Goal: Use online tool/utility

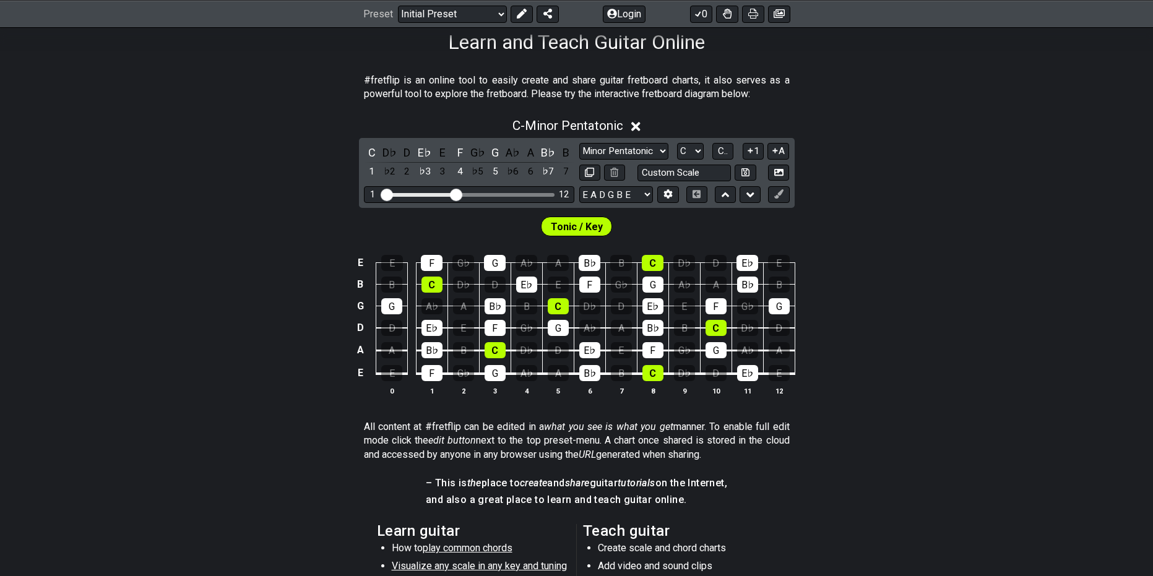
scroll to position [186, 0]
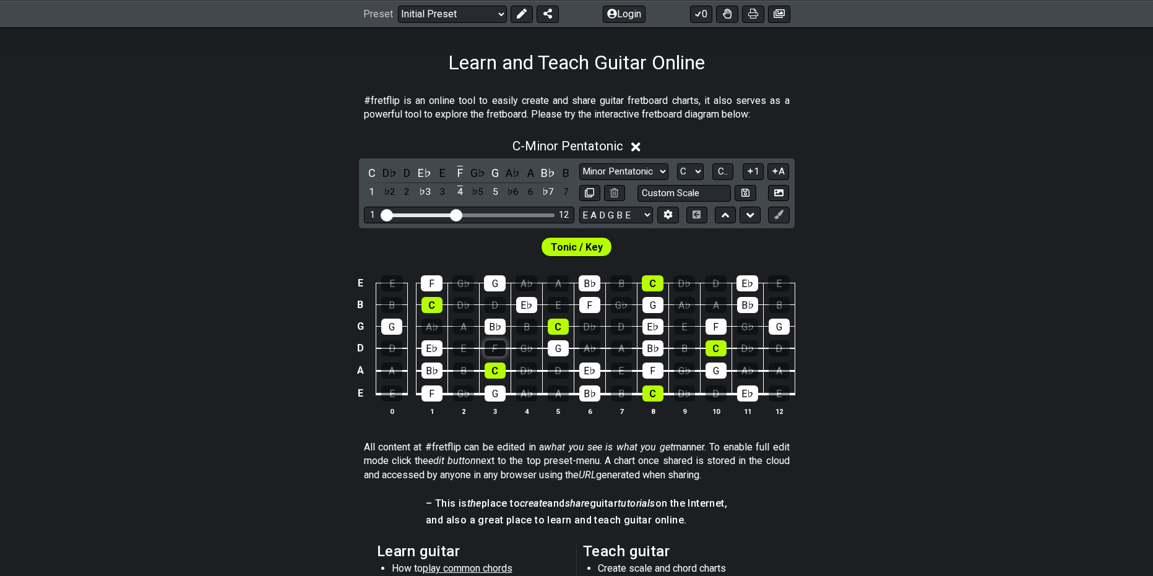
click at [495, 347] on div "F" at bounding box center [495, 348] width 21 height 16
click at [554, 345] on div "G" at bounding box center [558, 348] width 21 height 16
click at [435, 356] on div "E♭" at bounding box center [432, 348] width 21 height 16
click at [393, 332] on div "G" at bounding box center [391, 327] width 21 height 16
click at [438, 309] on div "C" at bounding box center [432, 305] width 21 height 16
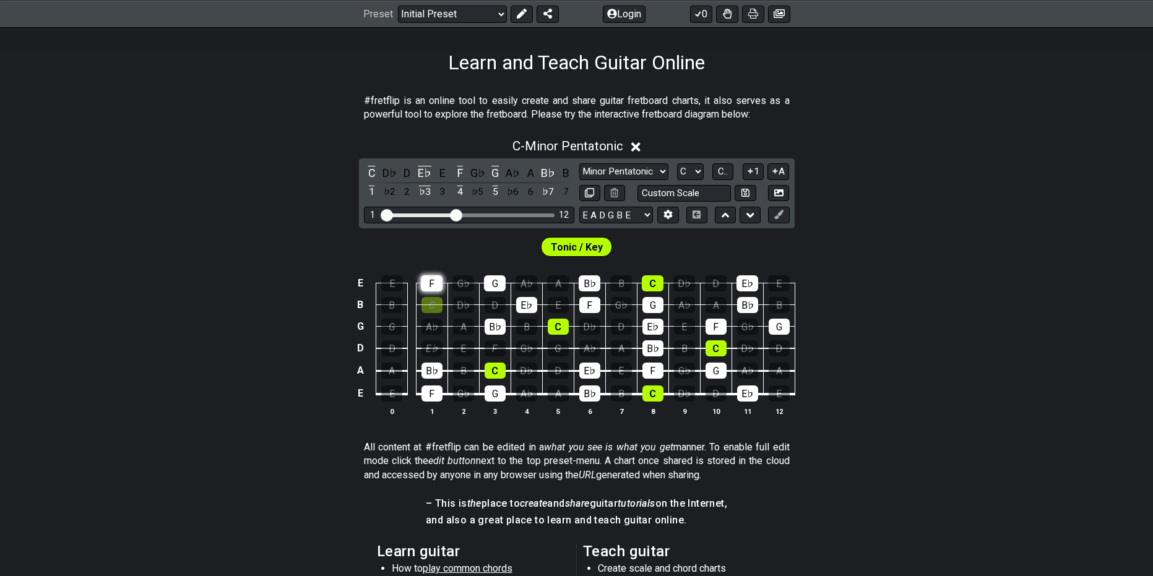
click at [433, 280] on div "F" at bounding box center [432, 283] width 22 height 16
click at [483, 324] on td "B♭" at bounding box center [495, 316] width 32 height 22
click at [500, 292] on td "D" at bounding box center [495, 295] width 32 height 22
drag, startPoint x: 530, startPoint y: 302, endPoint x: 516, endPoint y: 294, distance: 16.4
click at [528, 301] on div "E♭" at bounding box center [526, 305] width 21 height 16
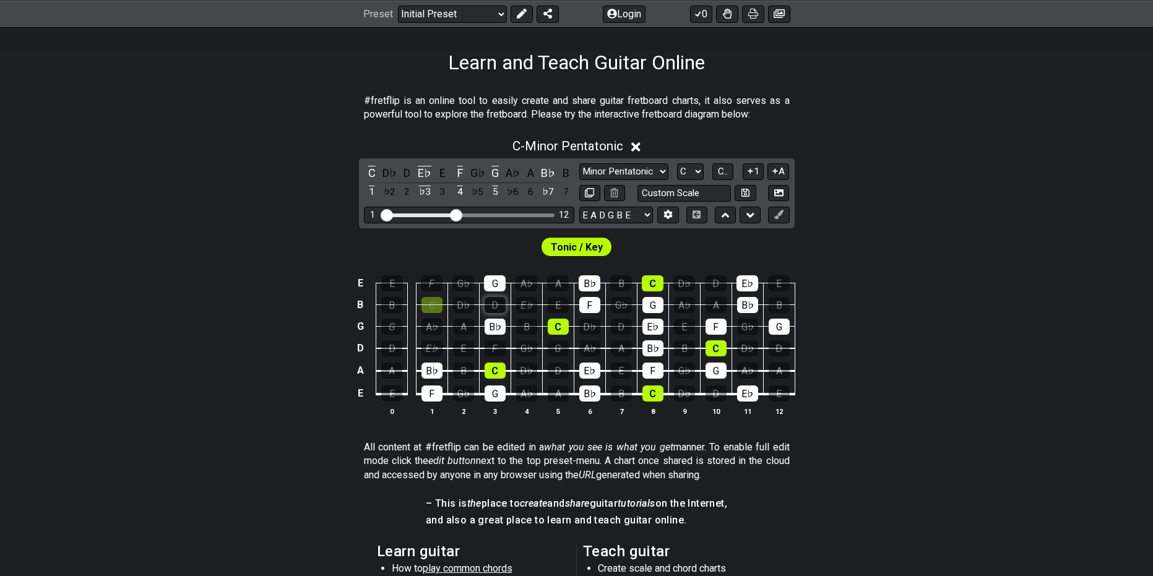
drag, startPoint x: 490, startPoint y: 283, endPoint x: 492, endPoint y: 304, distance: 21.1
click at [490, 284] on div "G" at bounding box center [495, 283] width 22 height 16
drag, startPoint x: 493, startPoint y: 340, endPoint x: 497, endPoint y: 329, distance: 11.2
click at [495, 339] on td "F" at bounding box center [495, 338] width 32 height 22
drag, startPoint x: 498, startPoint y: 329, endPoint x: 570, endPoint y: 306, distance: 75.8
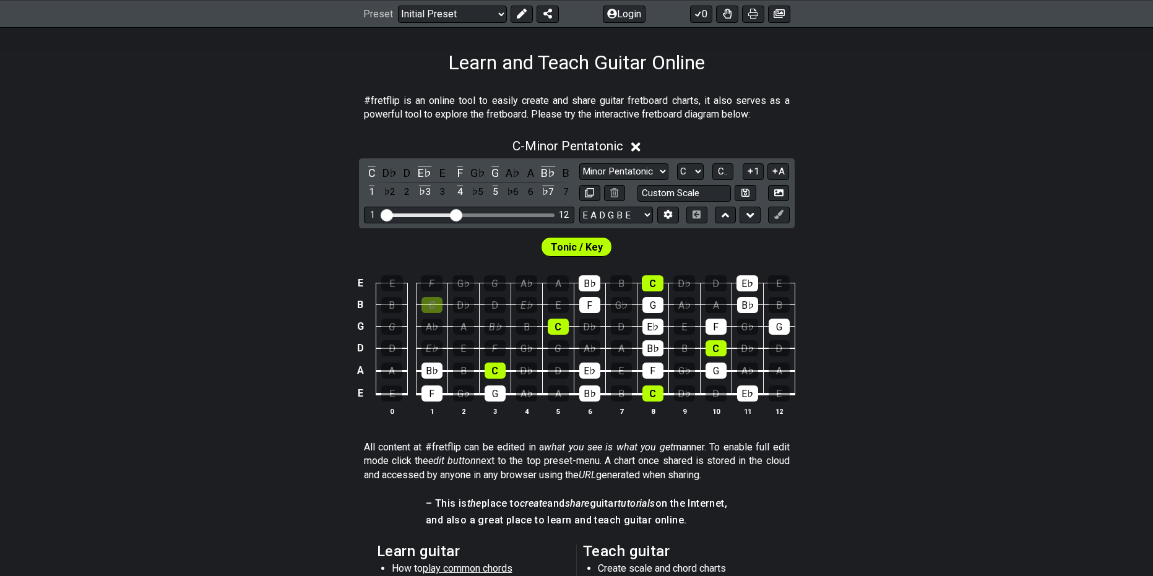
click at [509, 324] on td "B♭" at bounding box center [495, 316] width 32 height 22
click at [584, 300] on div "F" at bounding box center [589, 305] width 21 height 16
drag, startPoint x: 598, startPoint y: 285, endPoint x: 565, endPoint y: 325, distance: 51.8
click at [597, 291] on div "B♭" at bounding box center [590, 283] width 22 height 16
drag, startPoint x: 557, startPoint y: 331, endPoint x: 620, endPoint y: 314, distance: 65.3
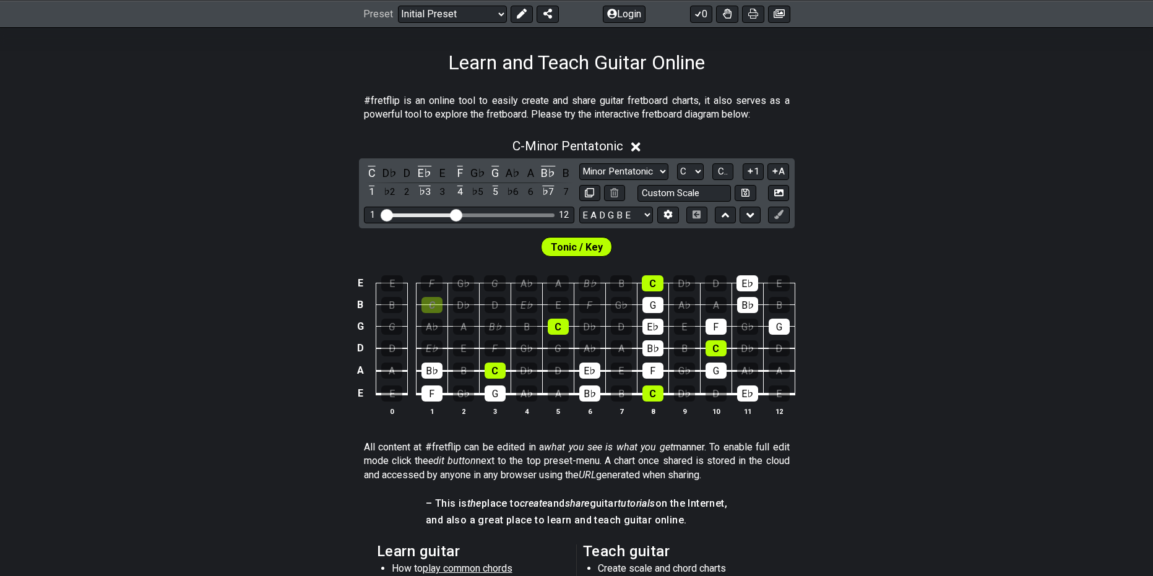
click at [568, 328] on div "C" at bounding box center [558, 327] width 21 height 16
click at [656, 288] on div "C" at bounding box center [653, 283] width 22 height 16
drag, startPoint x: 654, startPoint y: 303, endPoint x: 651, endPoint y: 322, distance: 18.9
click at [652, 309] on div "G" at bounding box center [653, 305] width 21 height 16
click at [649, 326] on div "E♭" at bounding box center [653, 327] width 21 height 16
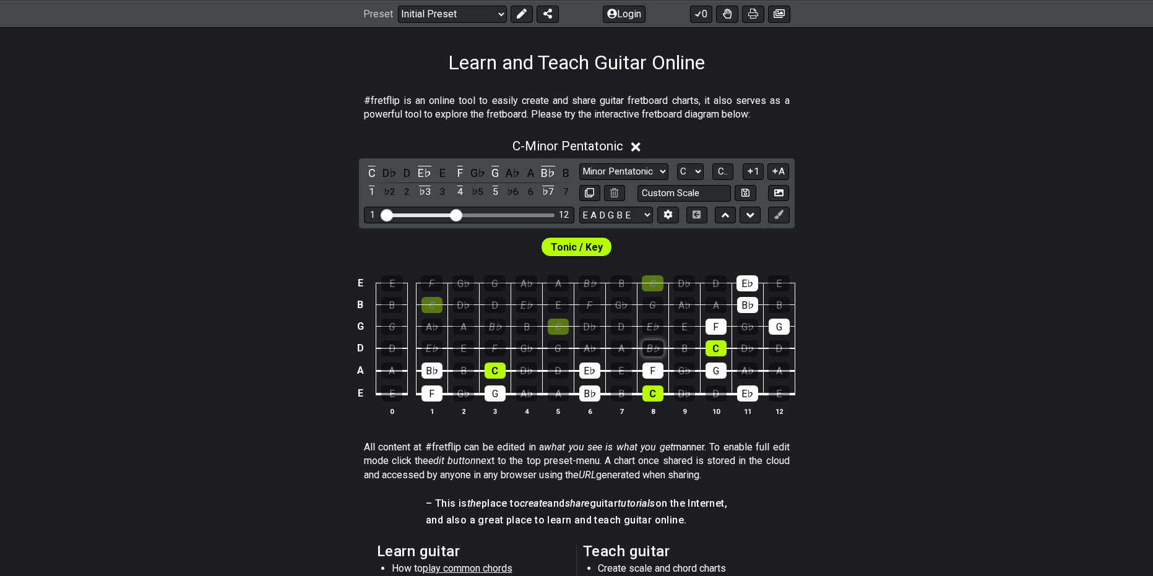
click at [648, 343] on div "B♭" at bounding box center [653, 348] width 21 height 16
click at [721, 348] on div "C" at bounding box center [716, 348] width 21 height 16
drag, startPoint x: 714, startPoint y: 331, endPoint x: 740, endPoint y: 301, distance: 39.5
click at [716, 331] on div "F" at bounding box center [716, 327] width 21 height 16
click at [742, 300] on div "B♭" at bounding box center [747, 305] width 21 height 16
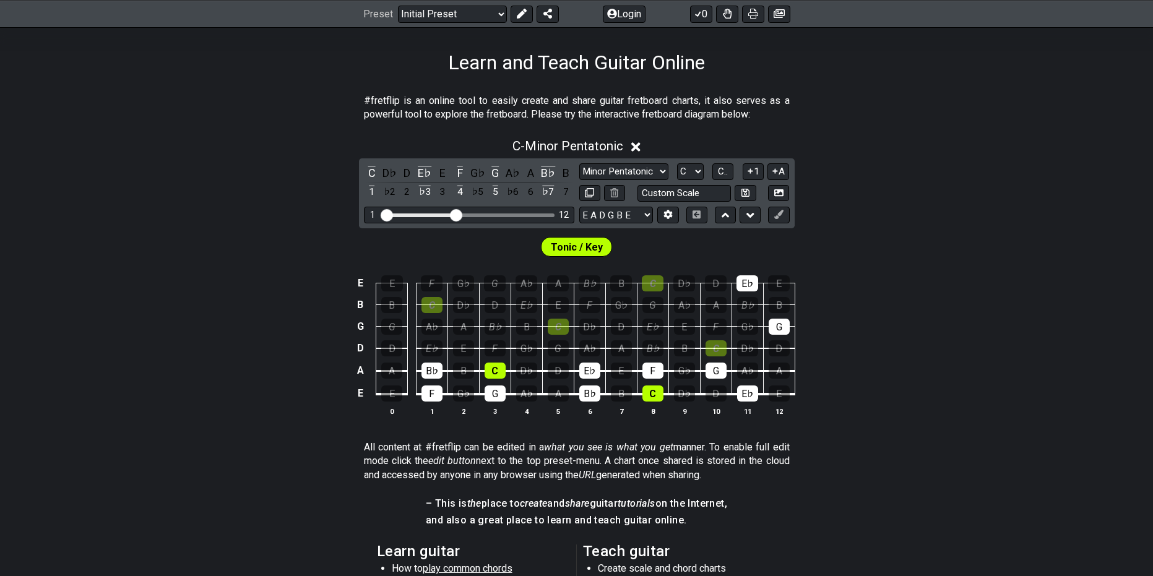
drag, startPoint x: 755, startPoint y: 284, endPoint x: 795, endPoint y: 345, distance: 73.7
click at [756, 288] on div "E♭" at bounding box center [748, 283] width 22 height 16
click at [782, 327] on div "G" at bounding box center [779, 327] width 21 height 16
